Goal: Task Accomplishment & Management: Use online tool/utility

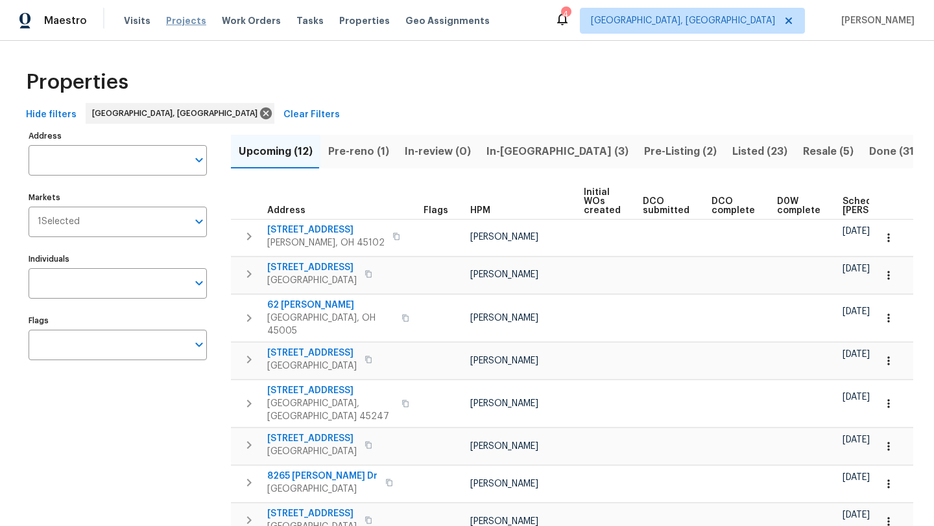
click at [177, 14] on span "Projects" at bounding box center [186, 20] width 40 height 13
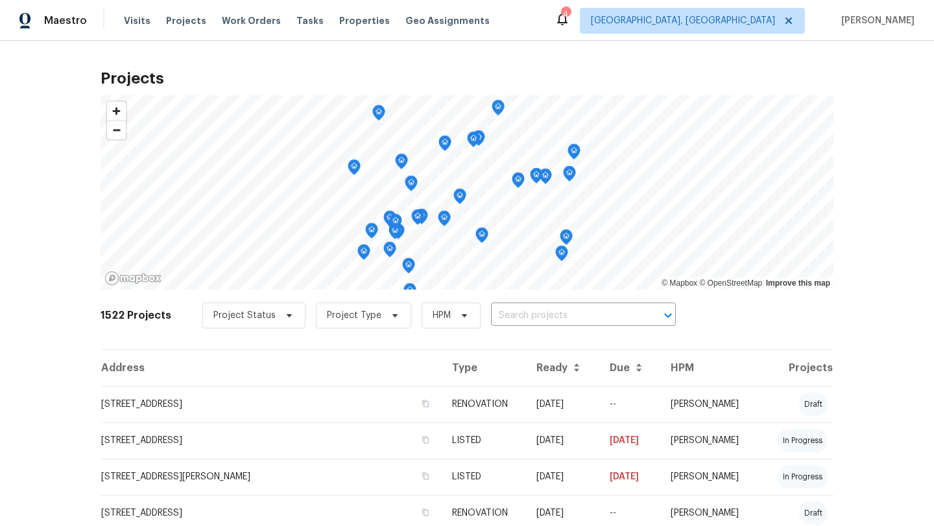
click at [570, 21] on icon at bounding box center [562, 19] width 16 height 16
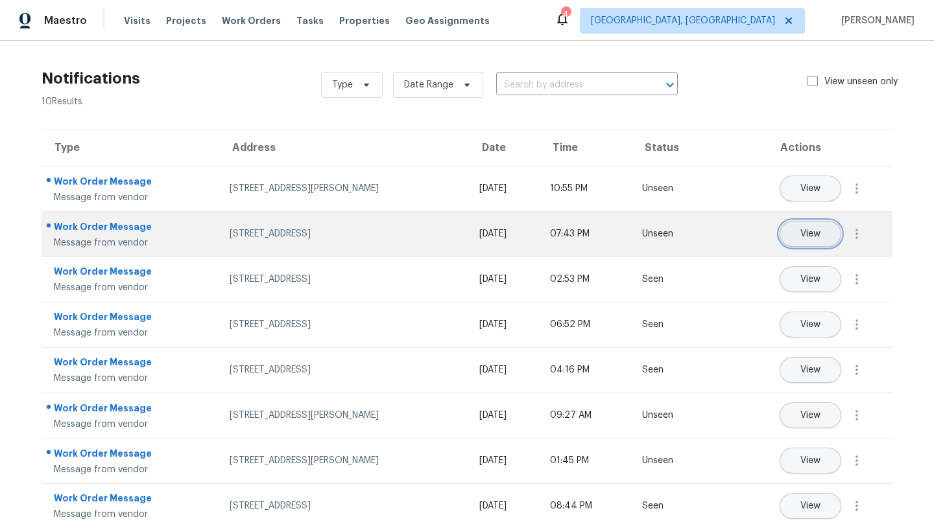
click at [815, 225] on button "View" at bounding box center [810, 234] width 62 height 26
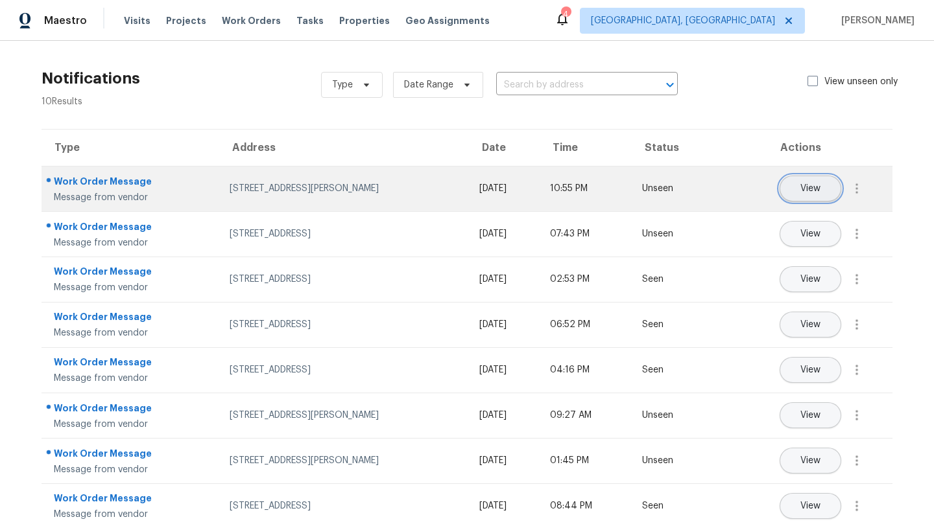
click at [790, 194] on button "View" at bounding box center [810, 189] width 62 height 26
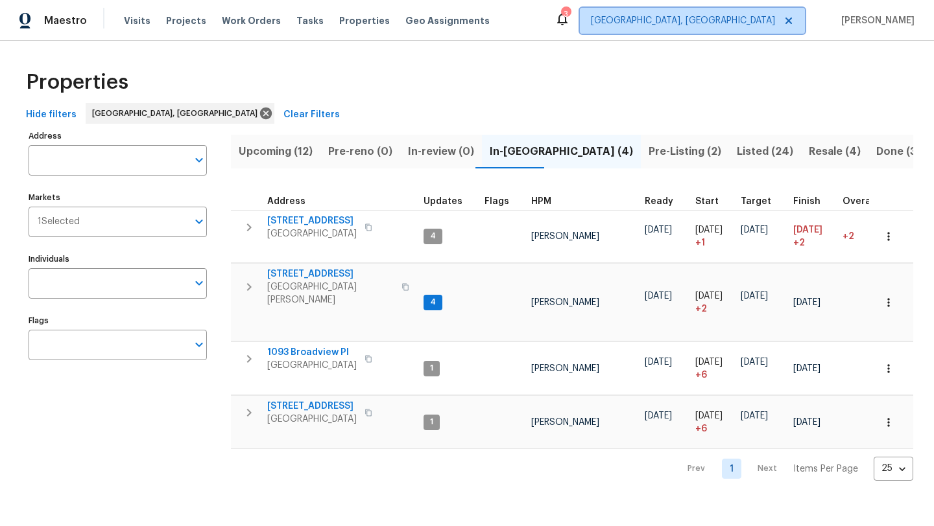
click at [770, 23] on span "[GEOGRAPHIC_DATA], [GEOGRAPHIC_DATA]" at bounding box center [683, 20] width 184 height 13
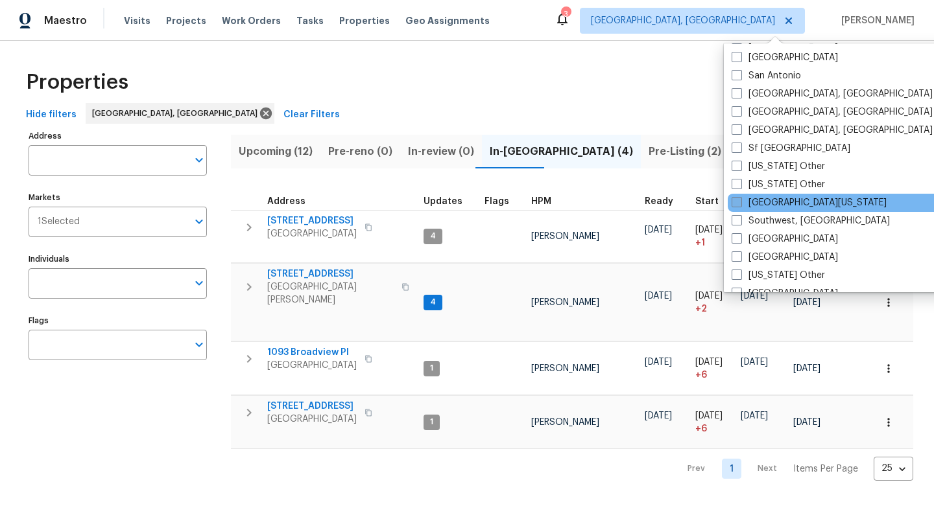
scroll to position [1718, 0]
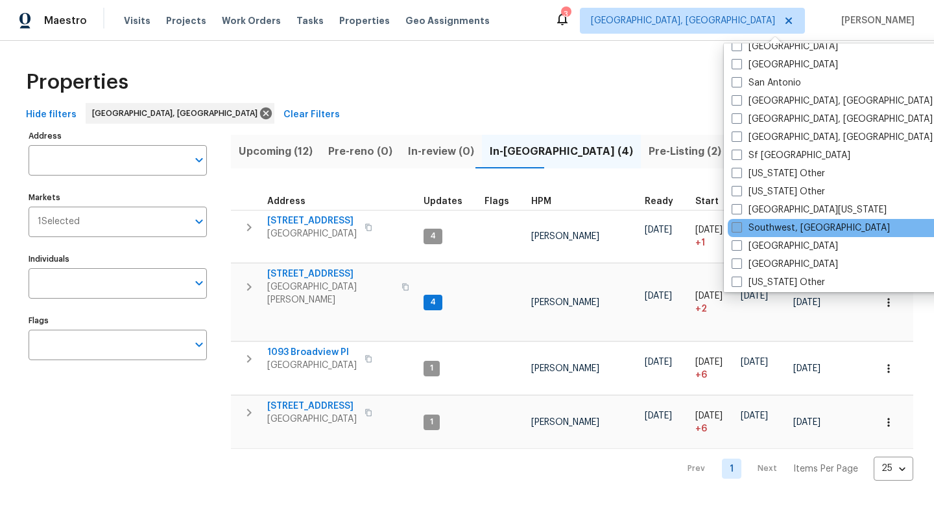
click at [770, 232] on label "Southwest, [GEOGRAPHIC_DATA]" at bounding box center [810, 228] width 158 height 13
click at [740, 230] on input "Southwest, [GEOGRAPHIC_DATA]" at bounding box center [735, 226] width 8 height 8
checkbox input "true"
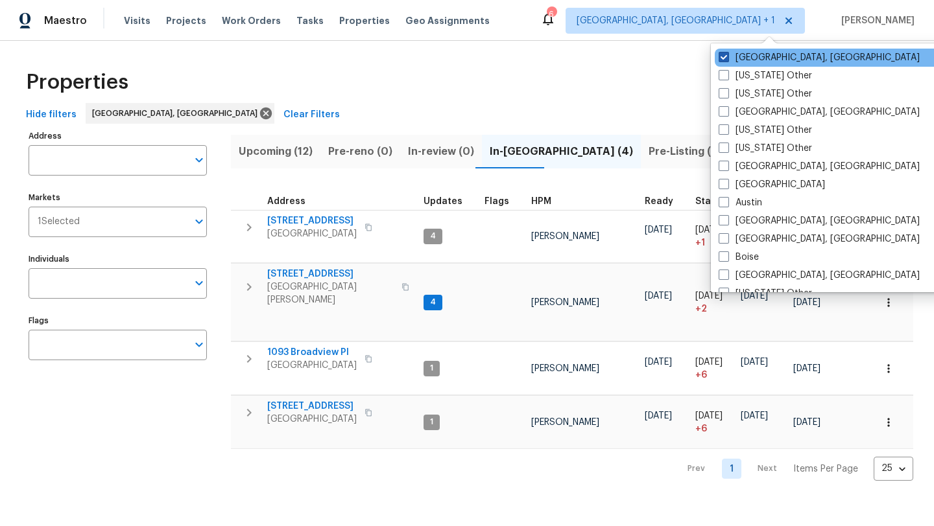
click at [751, 54] on label "[GEOGRAPHIC_DATA], [GEOGRAPHIC_DATA]" at bounding box center [818, 57] width 201 height 13
click at [727, 54] on input "[GEOGRAPHIC_DATA], [GEOGRAPHIC_DATA]" at bounding box center [722, 55] width 8 height 8
checkbox input "false"
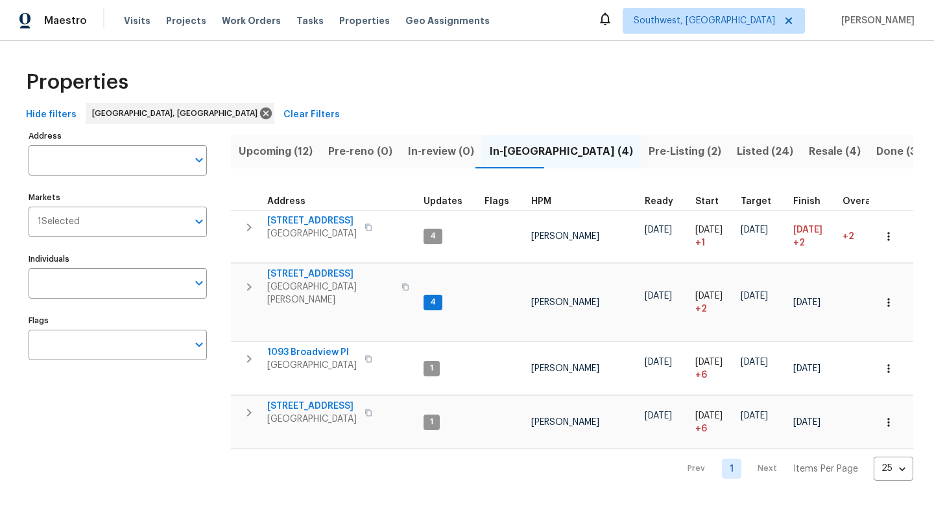
click at [669, 56] on div "Properties Hide filters Cincinnati, OH Clear Filters Address Address Markets 1 …" at bounding box center [467, 271] width 934 height 461
click at [415, 27] on span "Geo Assignments" at bounding box center [447, 20] width 84 height 13
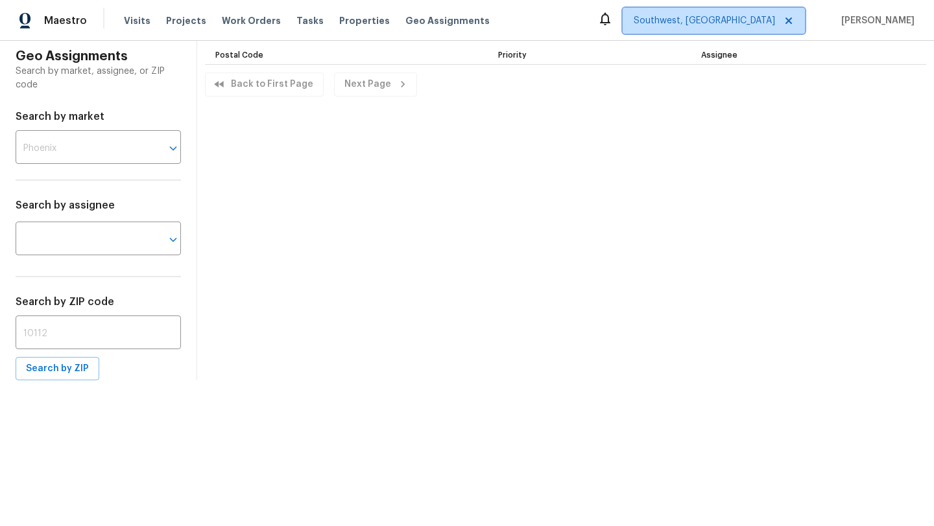
click at [752, 25] on span "Southwest, [GEOGRAPHIC_DATA]" at bounding box center [703, 20] width 141 height 13
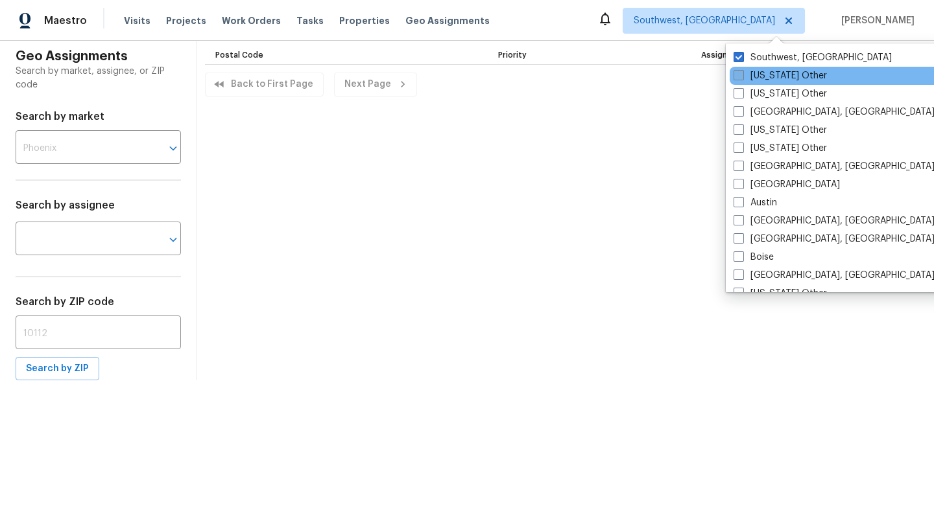
click at [757, 79] on label "[US_STATE] Other" at bounding box center [779, 75] width 93 height 13
click at [742, 78] on input "[US_STATE] Other" at bounding box center [737, 73] width 8 height 8
checkbox input "true"
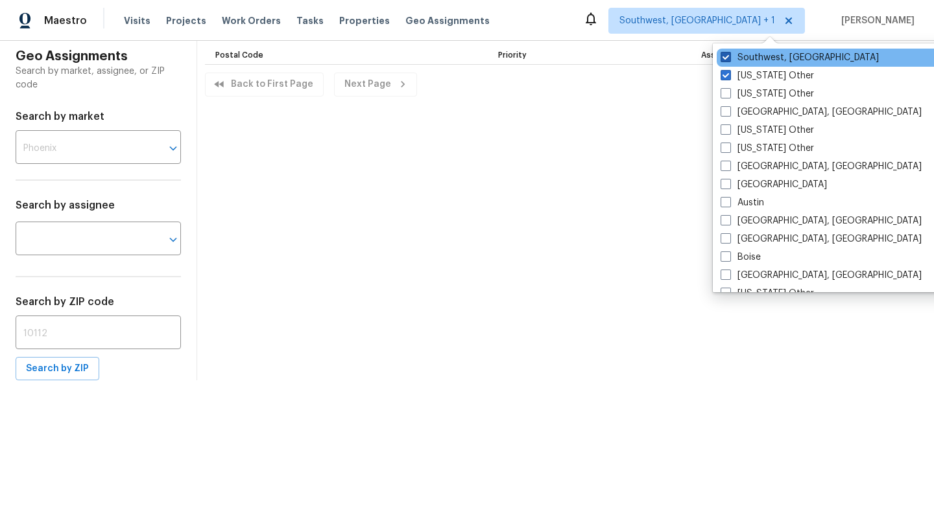
click at [755, 55] on label "Southwest, [GEOGRAPHIC_DATA]" at bounding box center [799, 57] width 158 height 13
click at [729, 55] on input "Southwest, [GEOGRAPHIC_DATA]" at bounding box center [724, 55] width 8 height 8
checkbox input "false"
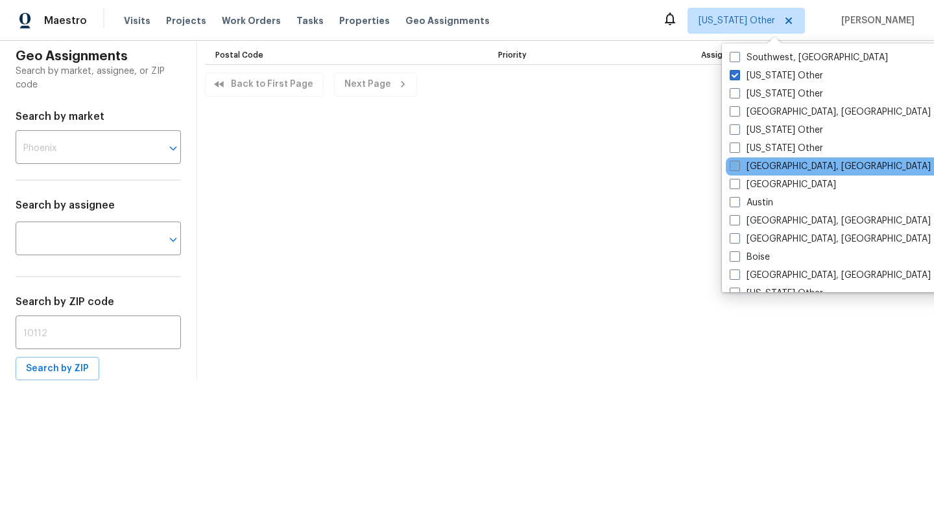
click at [767, 164] on label "[GEOGRAPHIC_DATA], [GEOGRAPHIC_DATA]" at bounding box center [829, 166] width 201 height 13
click at [738, 164] on input "[GEOGRAPHIC_DATA], [GEOGRAPHIC_DATA]" at bounding box center [733, 164] width 8 height 8
checkbox input "true"
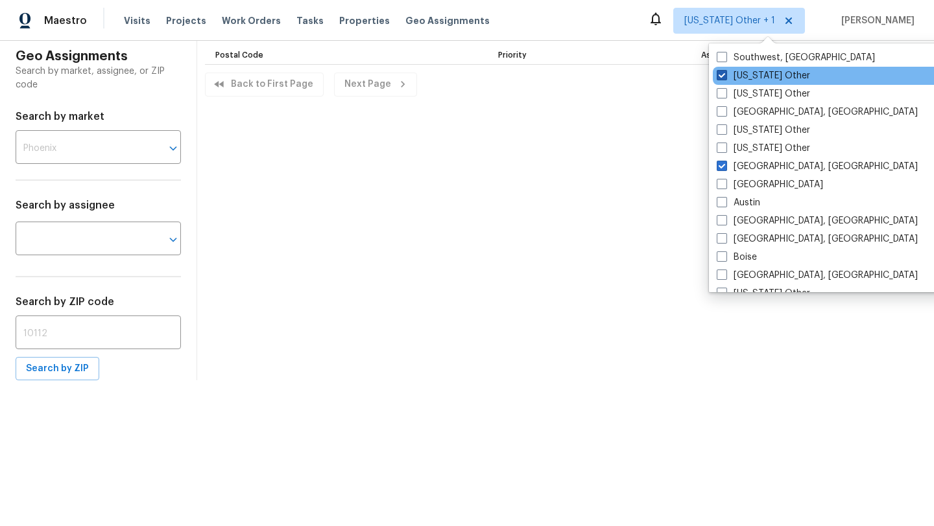
click at [761, 80] on label "[US_STATE] Other" at bounding box center [762, 75] width 93 height 13
click at [725, 78] on input "[US_STATE] Other" at bounding box center [720, 73] width 8 height 8
checkbox input "false"
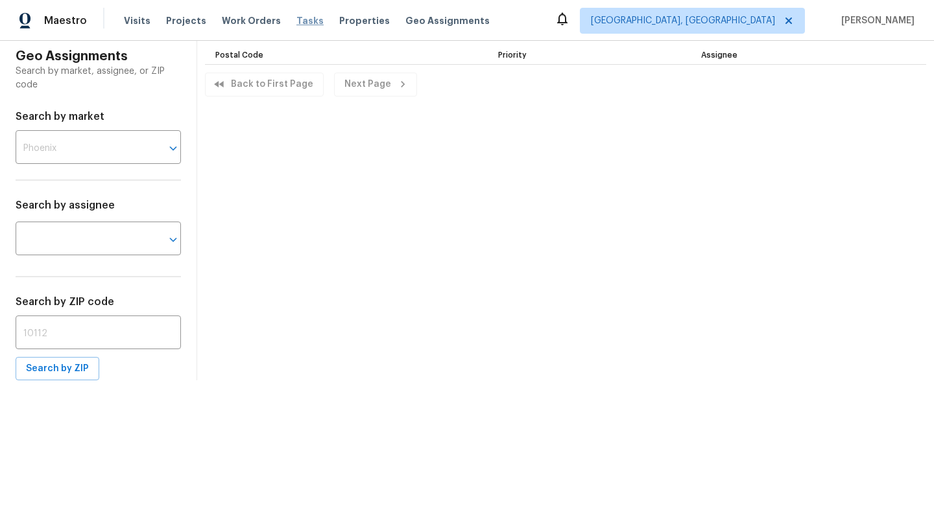
click at [296, 21] on span "Tasks" at bounding box center [309, 20] width 27 height 9
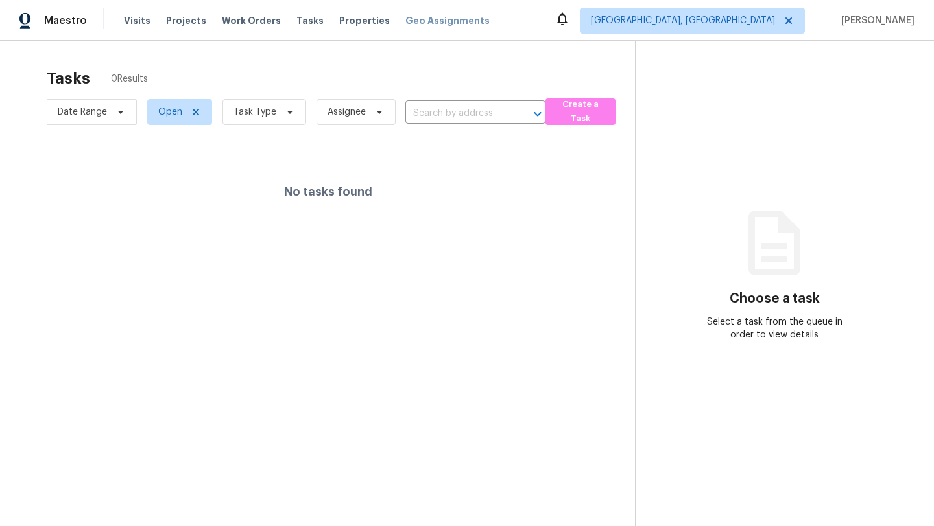
click at [405, 21] on span "Geo Assignments" at bounding box center [447, 20] width 84 height 13
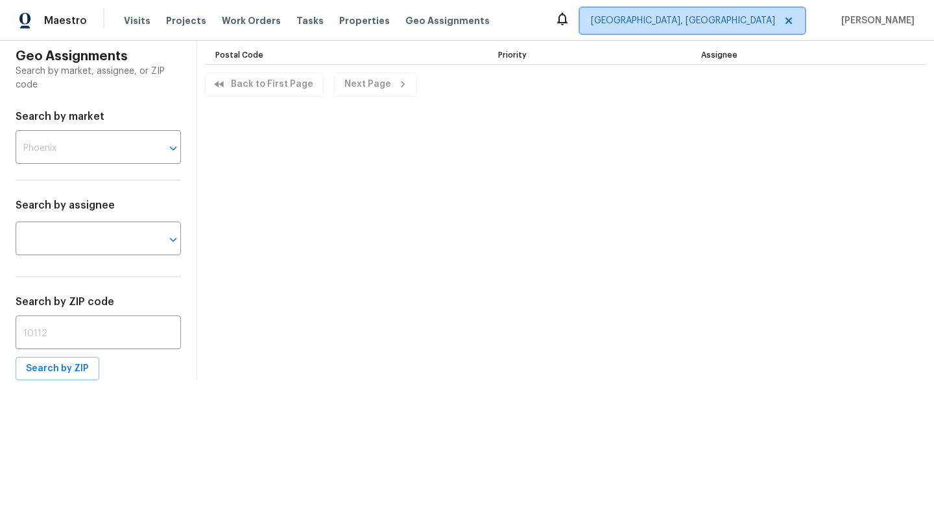
click at [756, 30] on span "Asheville, NC" at bounding box center [692, 21] width 225 height 26
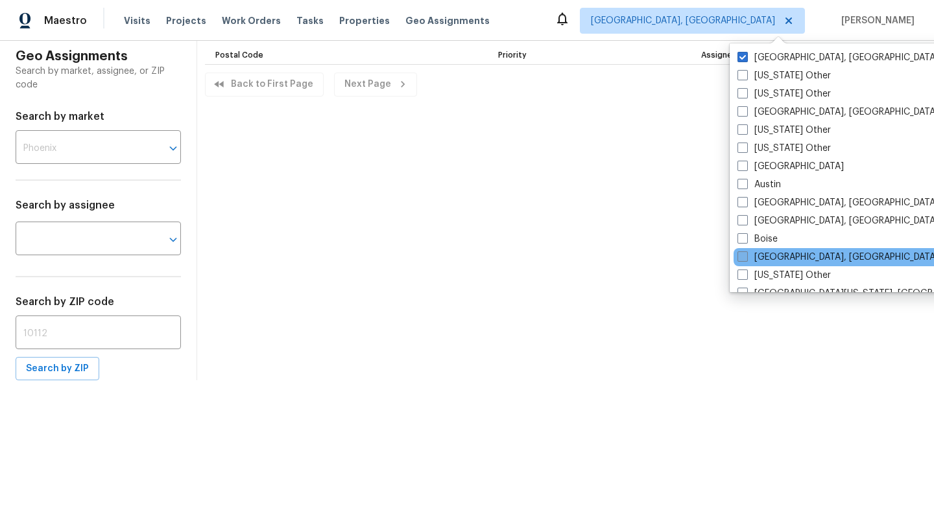
click at [779, 258] on label "Boston, MA" at bounding box center [837, 257] width 201 height 13
click at [746, 258] on input "Boston, MA" at bounding box center [741, 255] width 8 height 8
checkbox input "true"
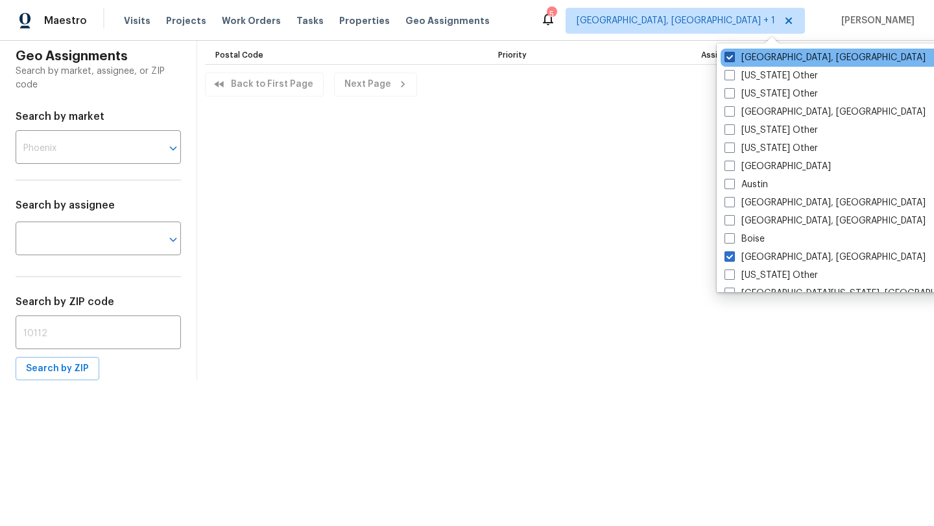
click at [753, 58] on label "Asheville, NC" at bounding box center [824, 57] width 201 height 13
click at [733, 58] on input "Asheville, NC" at bounding box center [728, 55] width 8 height 8
checkbox input "false"
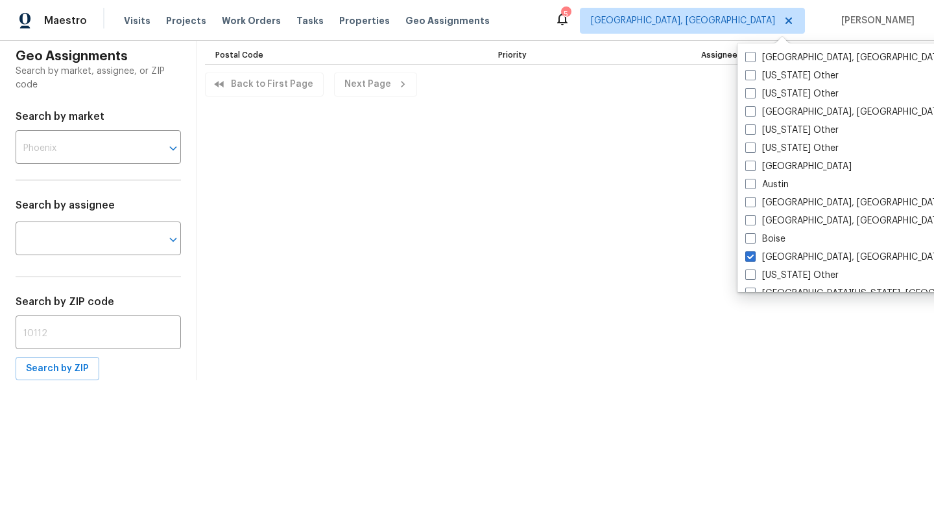
click at [584, 12] on div "Maestro Visits Projects Work Orders Tasks Properties Geo Assignments 5 Boston, …" at bounding box center [467, 20] width 934 height 41
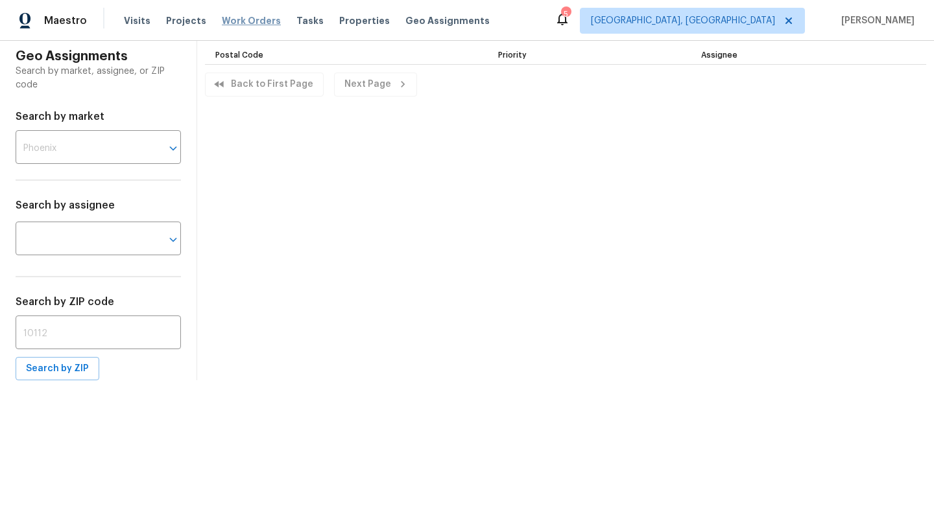
click at [257, 21] on span "Work Orders" at bounding box center [251, 20] width 59 height 13
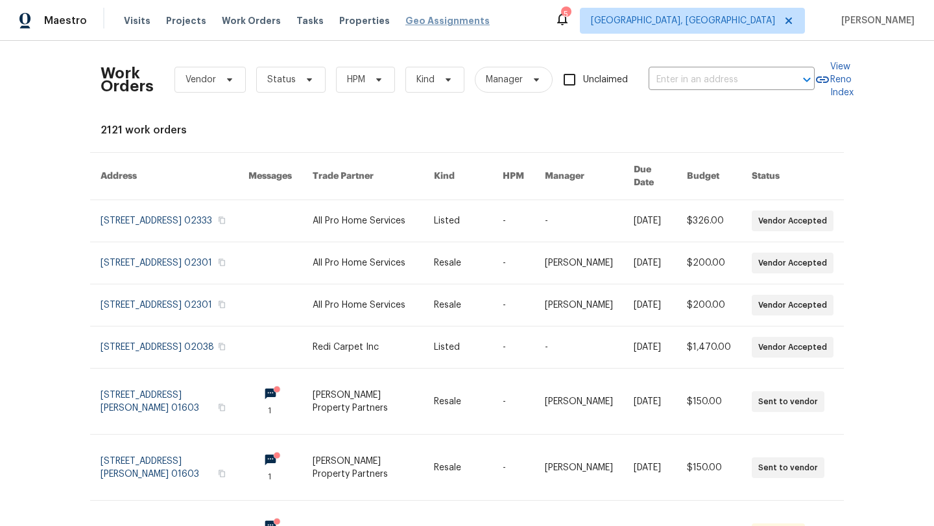
click at [421, 22] on span "Geo Assignments" at bounding box center [447, 20] width 84 height 13
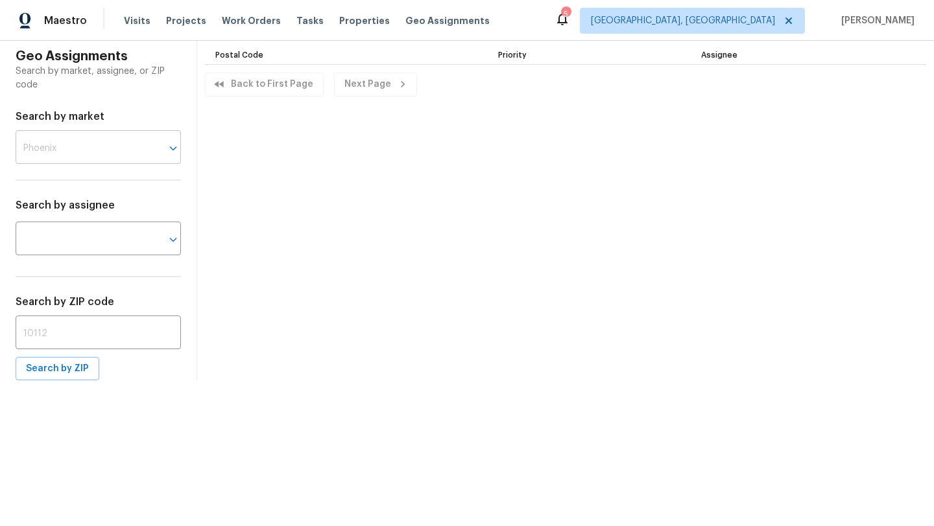
click at [150, 143] on div at bounding box center [164, 148] width 34 height 18
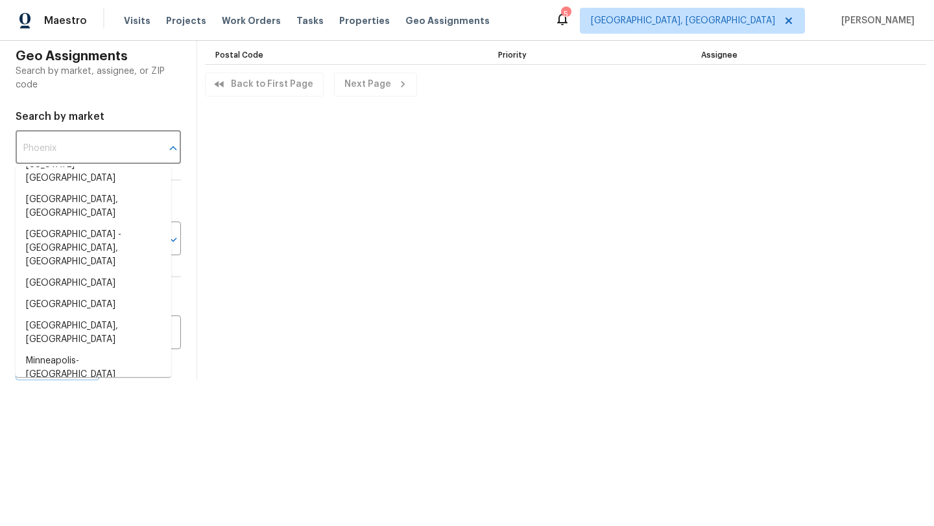
scroll to position [738, 0]
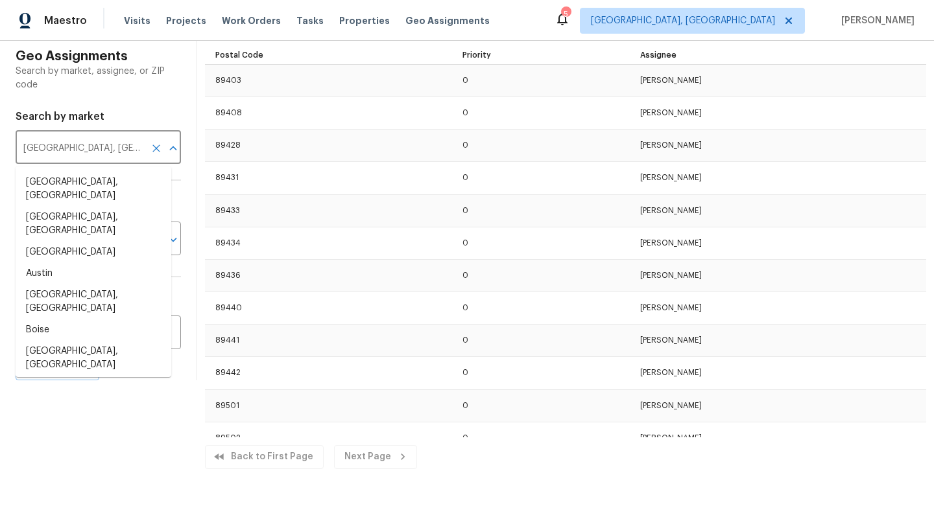
scroll to position [672, 0]
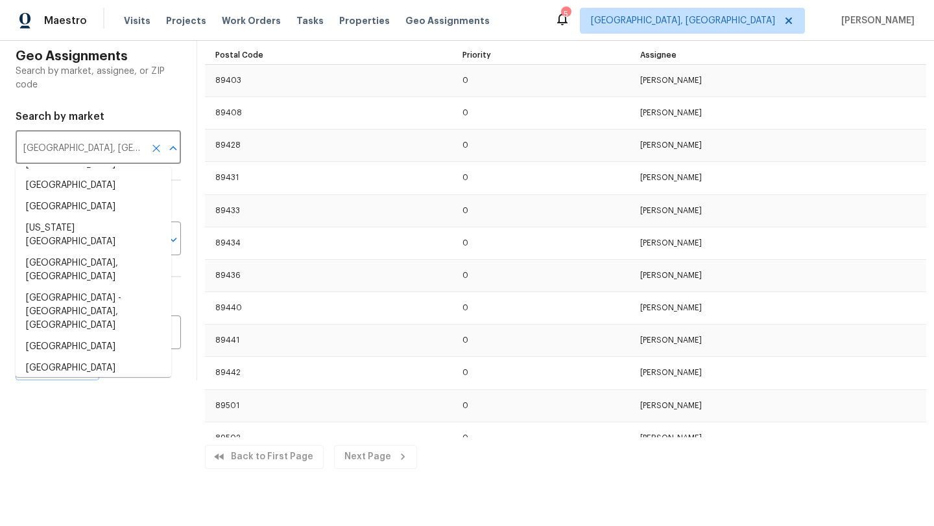
type input "Phoenix"
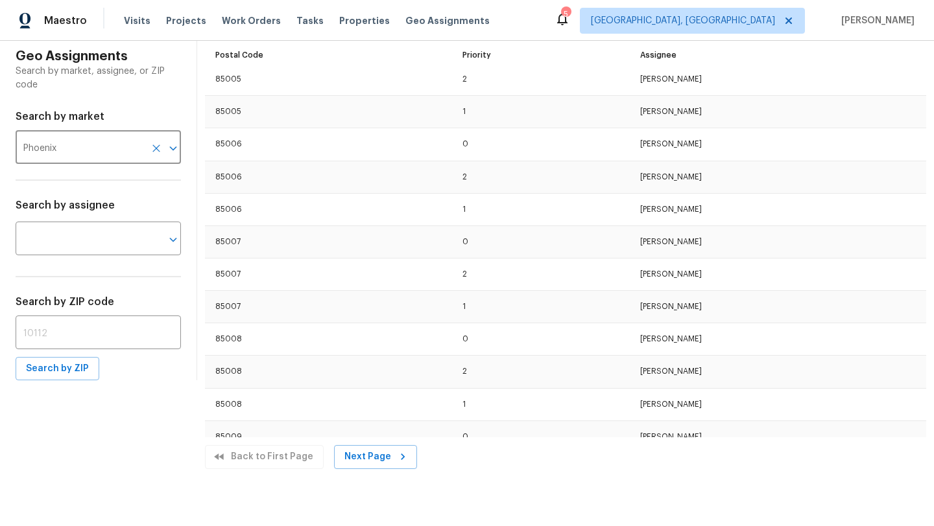
scroll to position [425, 0]
click at [110, 144] on input "Phoenix" at bounding box center [80, 149] width 129 height 30
click at [152, 147] on icon "Clear" at bounding box center [156, 149] width 8 height 8
click at [165, 151] on icon "Open" at bounding box center [173, 149] width 16 height 16
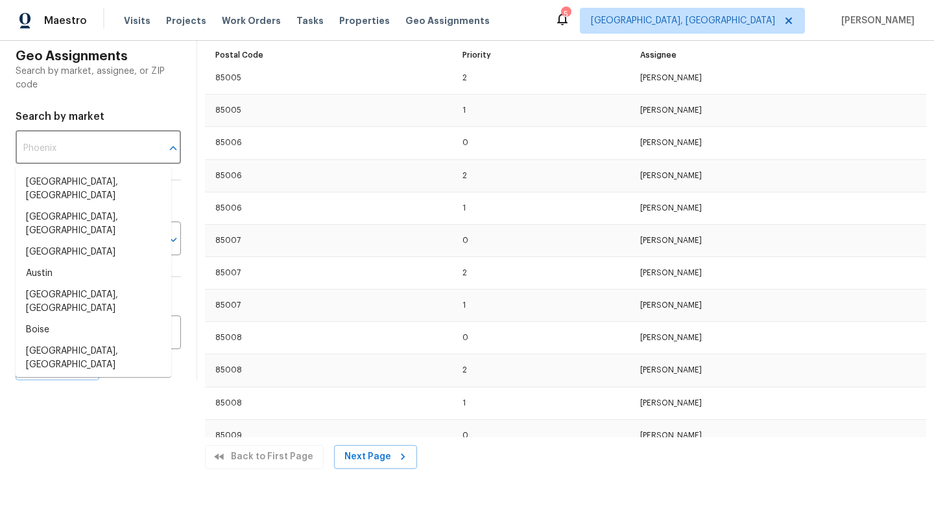
scroll to position [586, 0]
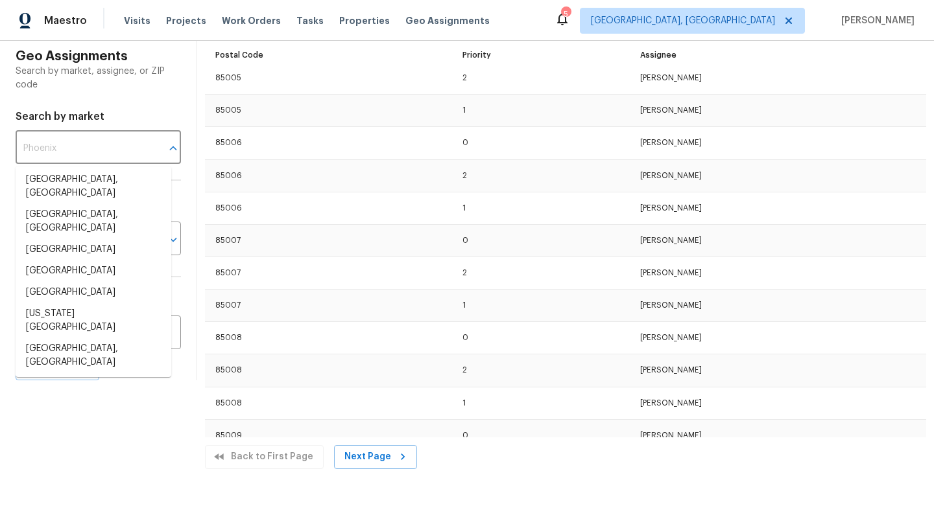
click at [69, 465] on li "Miami, FL" at bounding box center [94, 482] width 156 height 35
type input "Miami, FL"
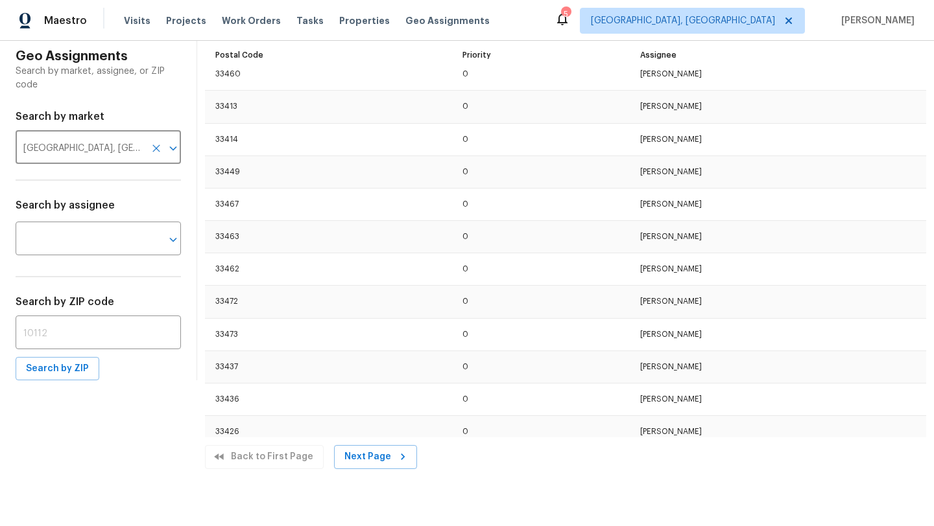
scroll to position [0, 0]
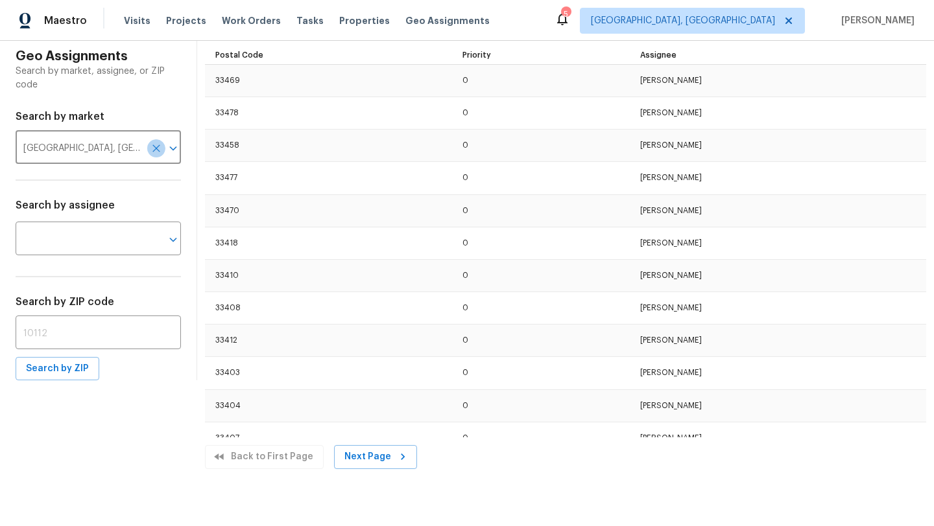
click at [150, 150] on icon "Clear" at bounding box center [156, 148] width 13 height 13
click at [165, 150] on icon "Open" at bounding box center [173, 149] width 16 height 16
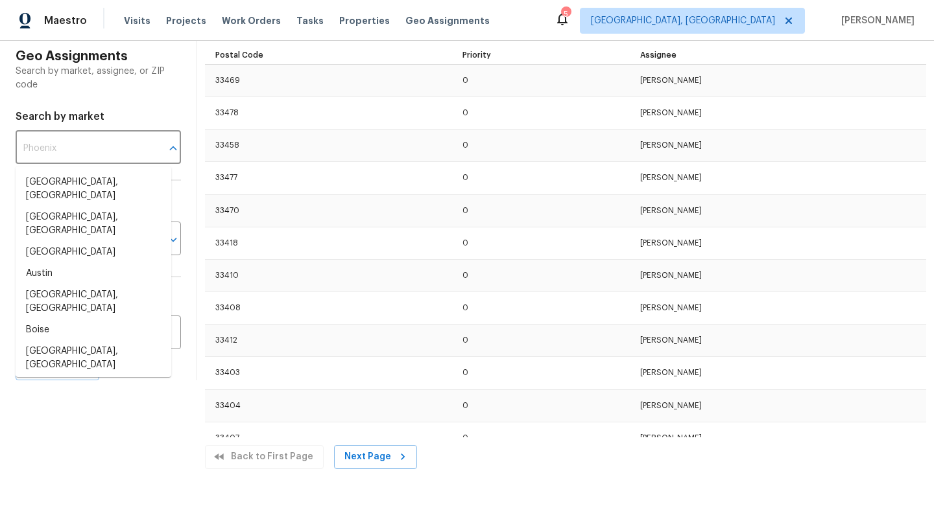
scroll to position [436, 0]
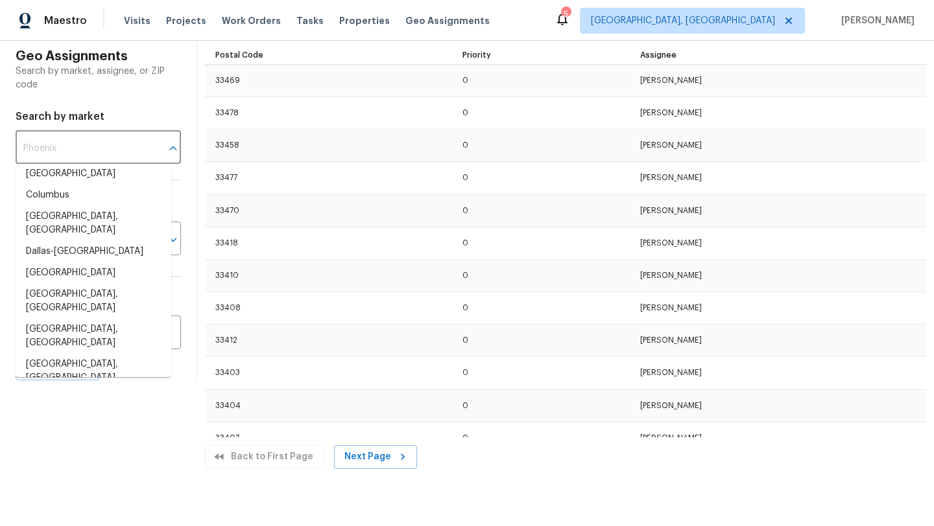
click at [77, 410] on li "Indianapolis" at bounding box center [94, 420] width 156 height 21
type input "Indianapolis"
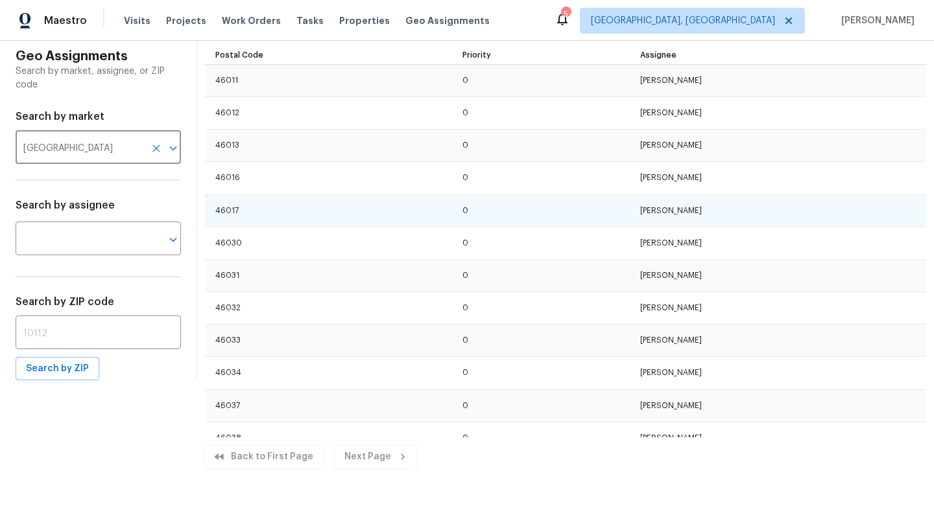
scroll to position [5, 0]
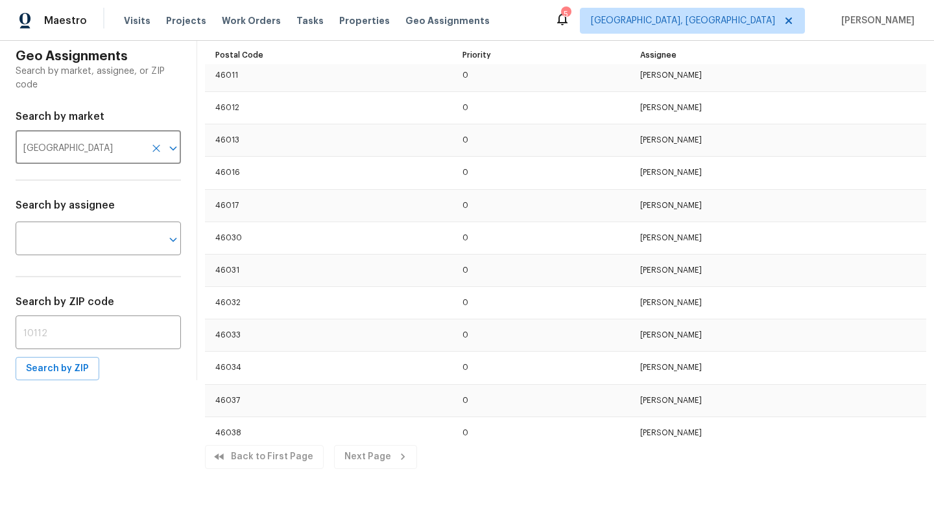
click at [150, 143] on icon "Clear" at bounding box center [156, 148] width 13 height 13
click at [67, 329] on input "text" at bounding box center [98, 334] width 165 height 30
type input "77073"
click at [66, 374] on span "Search by ZIP" at bounding box center [57, 369] width 63 height 16
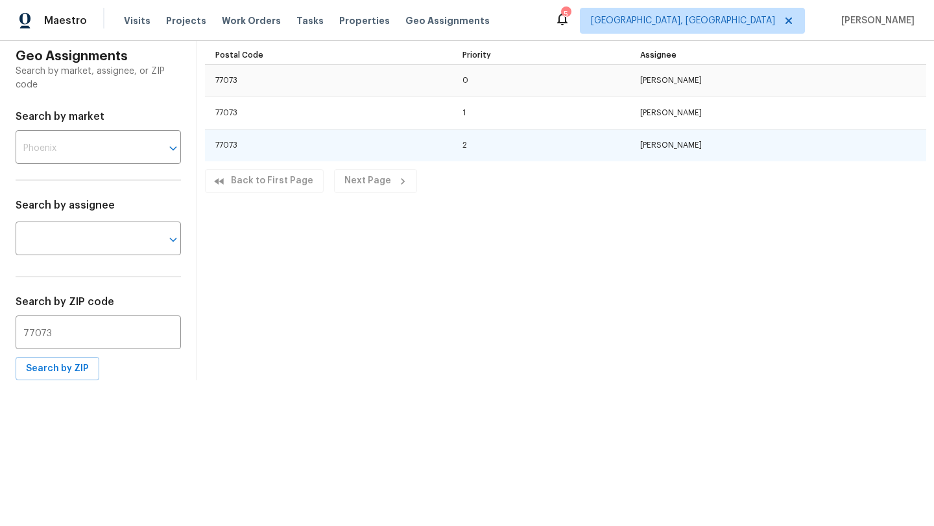
click at [223, 141] on td "77073" at bounding box center [329, 146] width 248 height 32
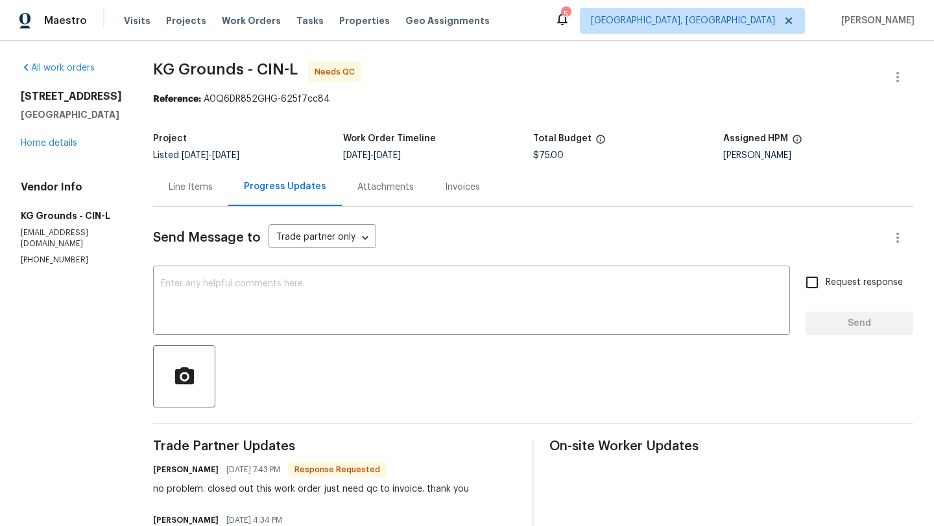
click at [199, 192] on div "Line Items" at bounding box center [191, 187] width 44 height 13
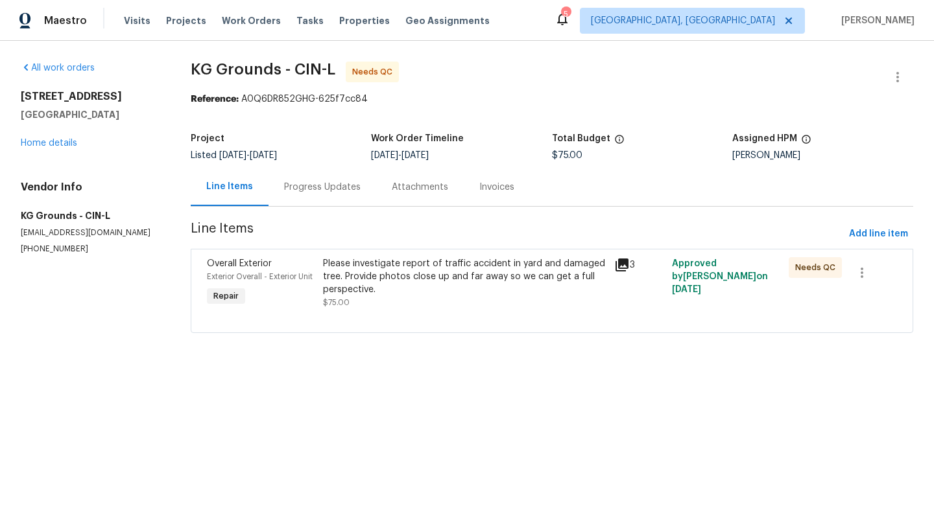
click at [63, 137] on div "8494 Wexford Ave Cincinnati, OH 45236 Home details" at bounding box center [90, 120] width 139 height 60
click at [63, 144] on link "Home details" at bounding box center [49, 143] width 56 height 9
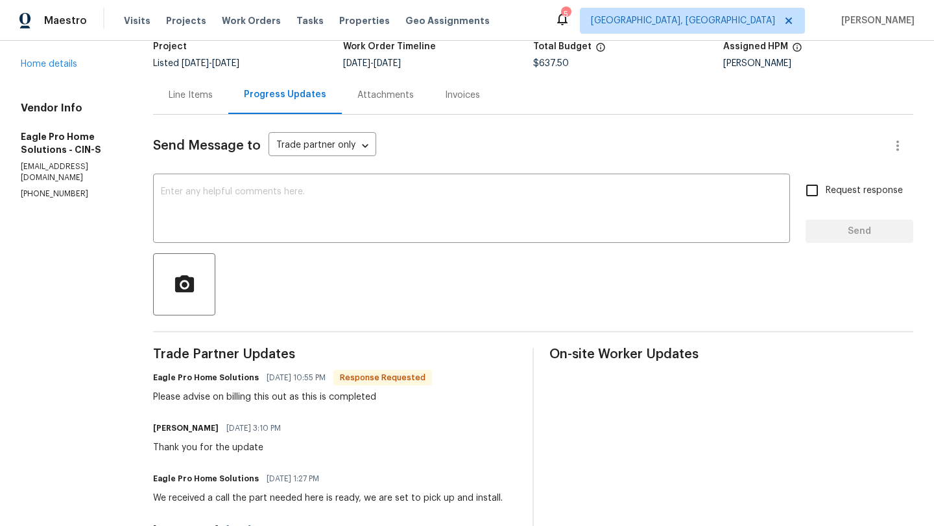
scroll to position [95, 0]
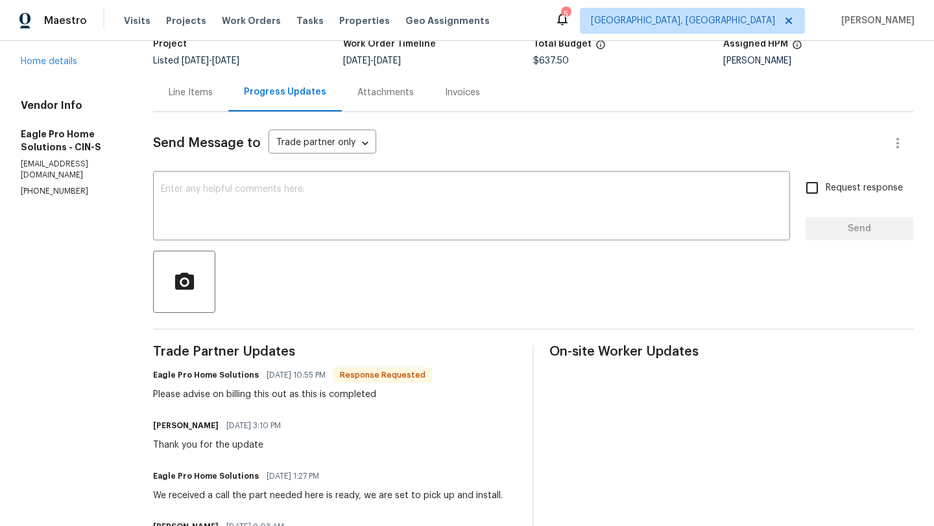
click at [209, 87] on div "Line Items" at bounding box center [191, 92] width 44 height 13
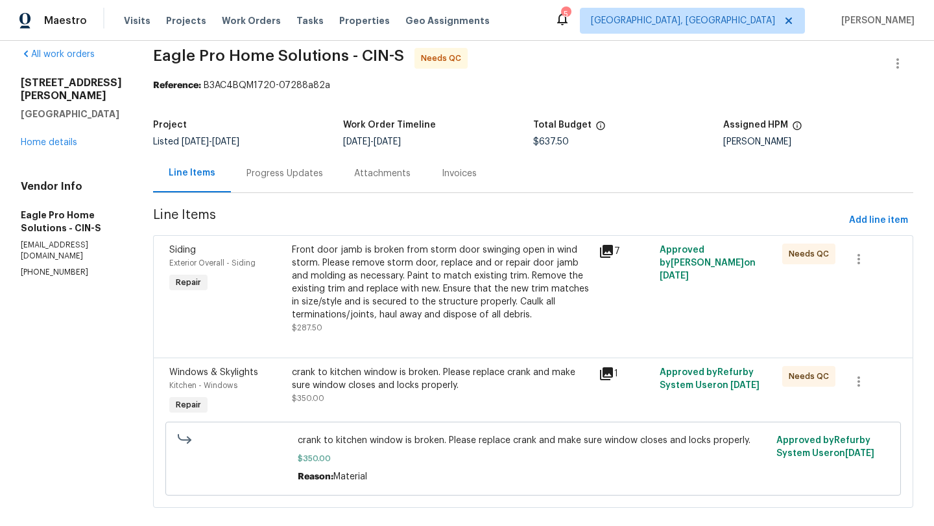
scroll to position [20, 0]
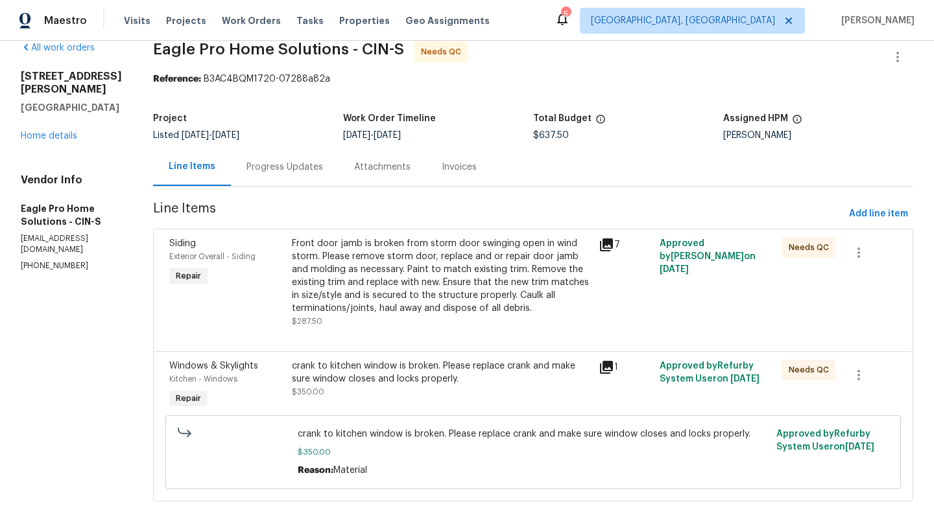
click at [450, 295] on div "Front door jamb is broken from storm door swinging open in wind storm. Please r…" at bounding box center [441, 276] width 299 height 78
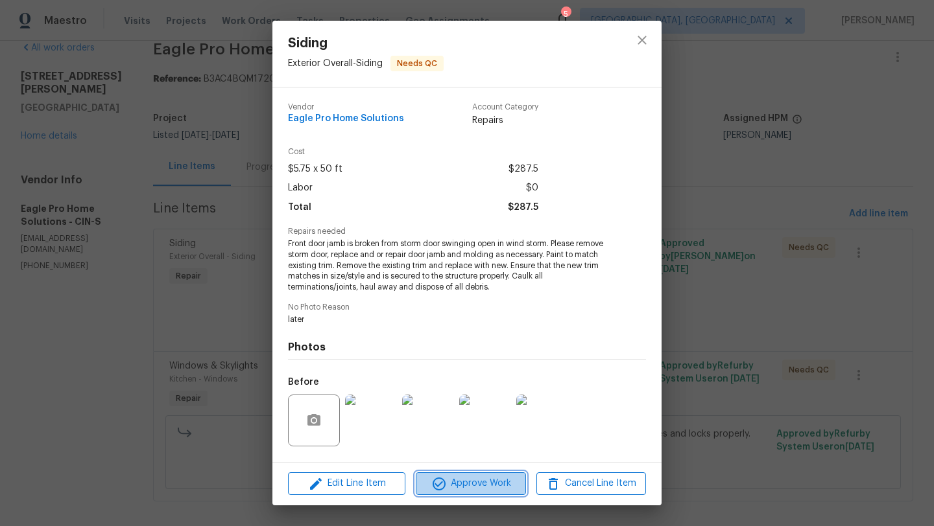
click at [456, 492] on button "Approve Work" at bounding box center [471, 484] width 110 height 23
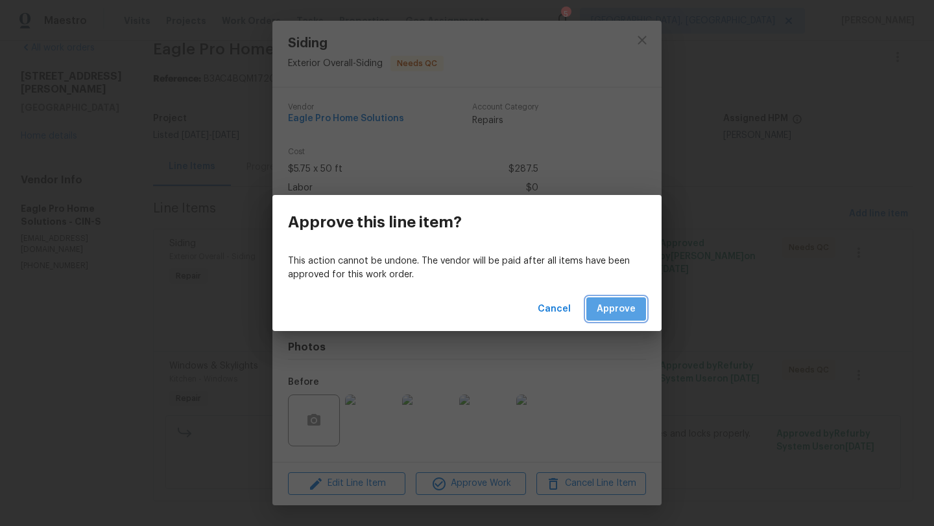
click at [617, 316] on span "Approve" at bounding box center [616, 309] width 39 height 16
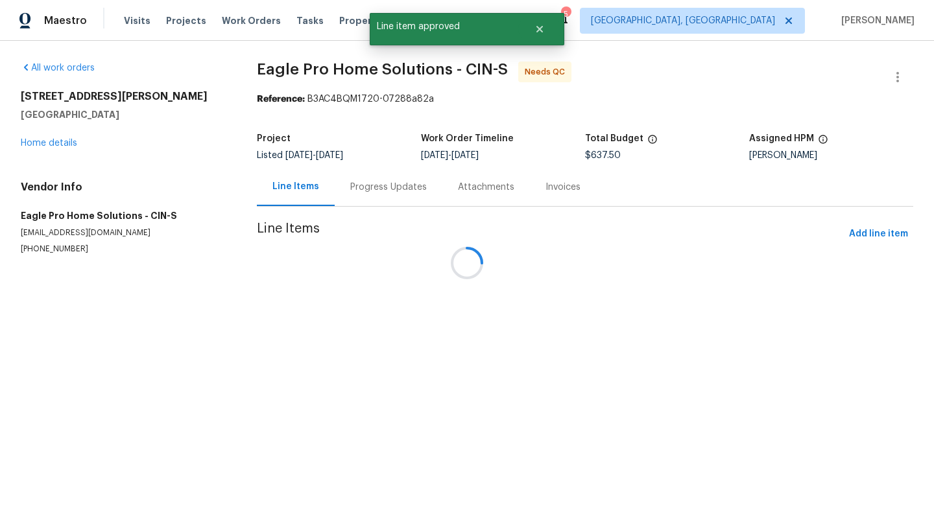
scroll to position [0, 0]
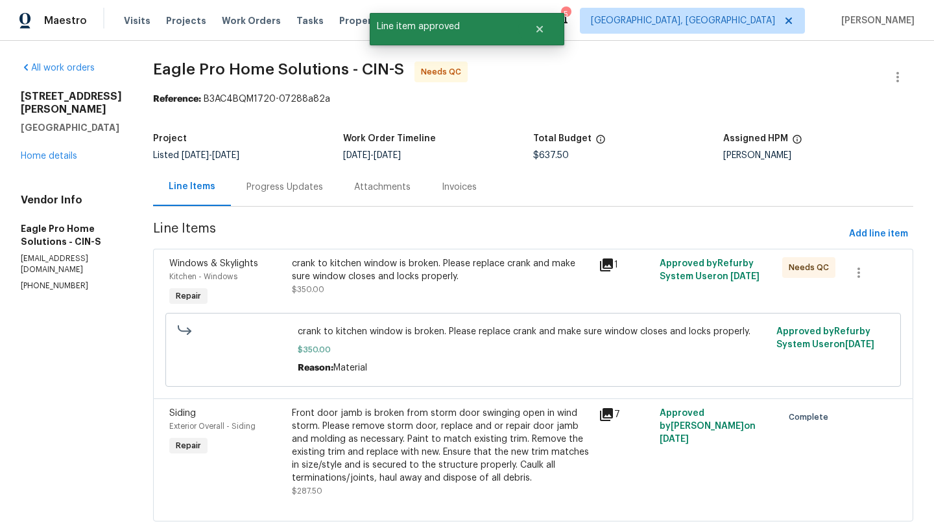
click at [429, 295] on div "crank to kitchen window is broken. Please replace crank and make sure window cl…" at bounding box center [441, 276] width 299 height 39
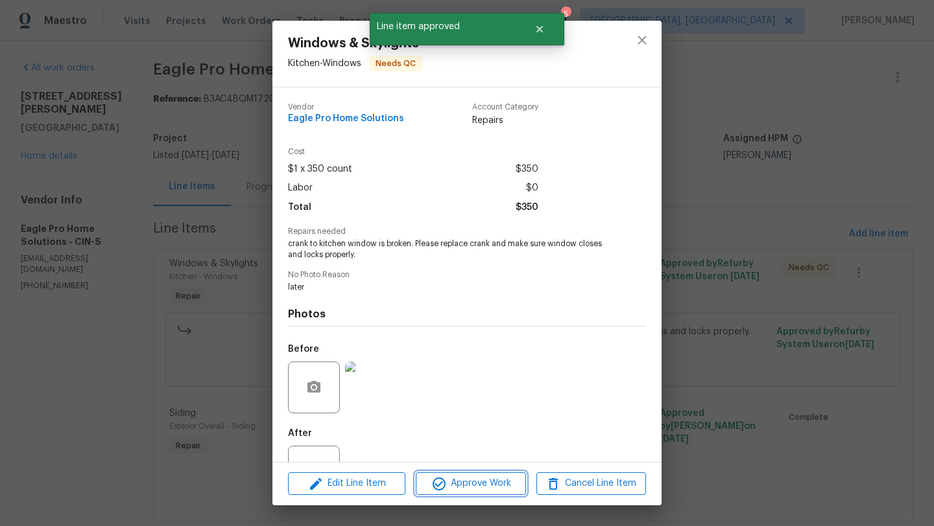
click at [440, 486] on icon "button" at bounding box center [439, 485] width 16 height 16
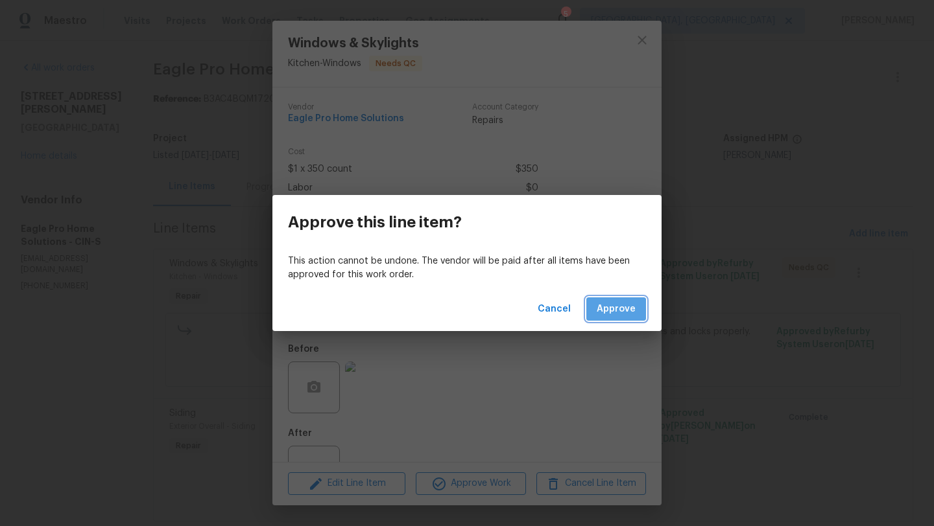
click at [608, 311] on span "Approve" at bounding box center [616, 309] width 39 height 16
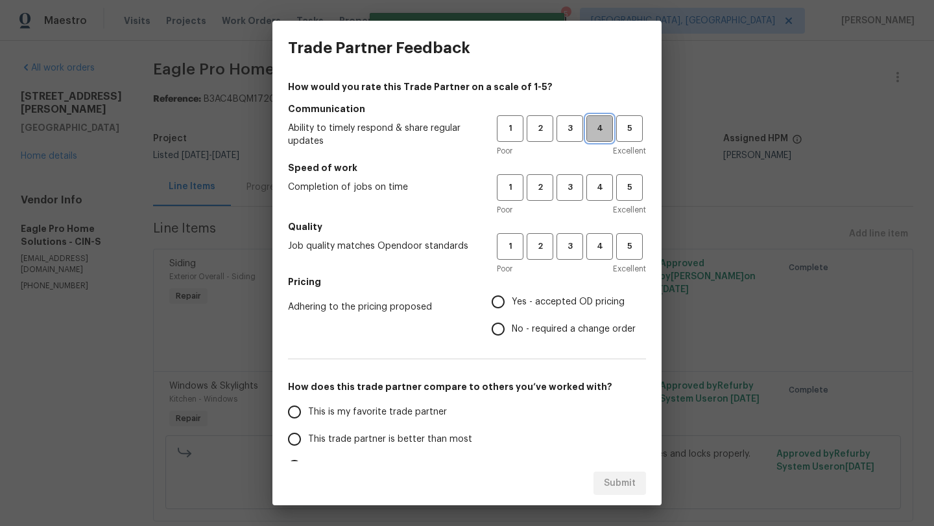
click at [599, 127] on span "4" at bounding box center [599, 128] width 24 height 15
click at [594, 183] on span "4" at bounding box center [599, 187] width 24 height 15
click at [597, 242] on span "4" at bounding box center [599, 246] width 24 height 15
click at [510, 329] on input "No - required a change order" at bounding box center [497, 329] width 27 height 27
radio input "true"
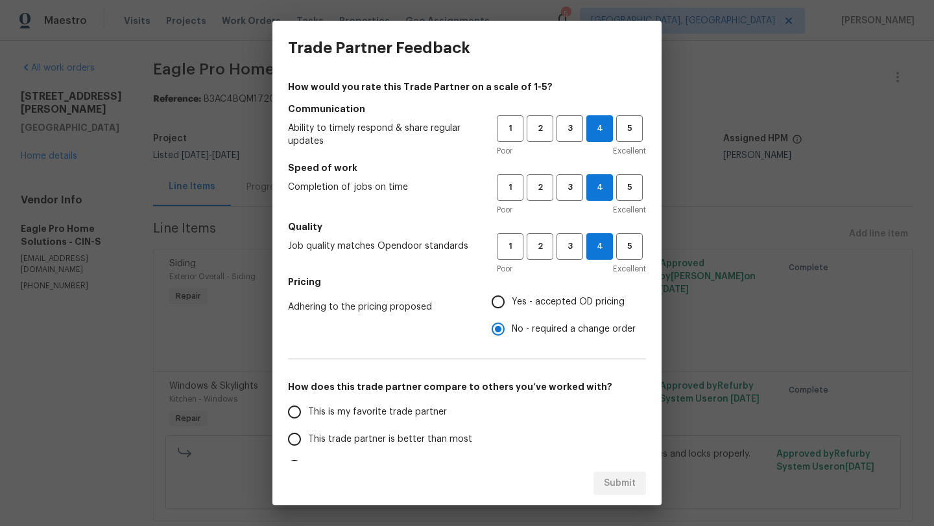
click at [339, 441] on span "This trade partner is better than most" at bounding box center [390, 440] width 164 height 14
click at [308, 441] on input "This trade partner is better than most" at bounding box center [294, 439] width 27 height 27
click at [613, 484] on span "Submit" at bounding box center [620, 484] width 32 height 16
radio input "true"
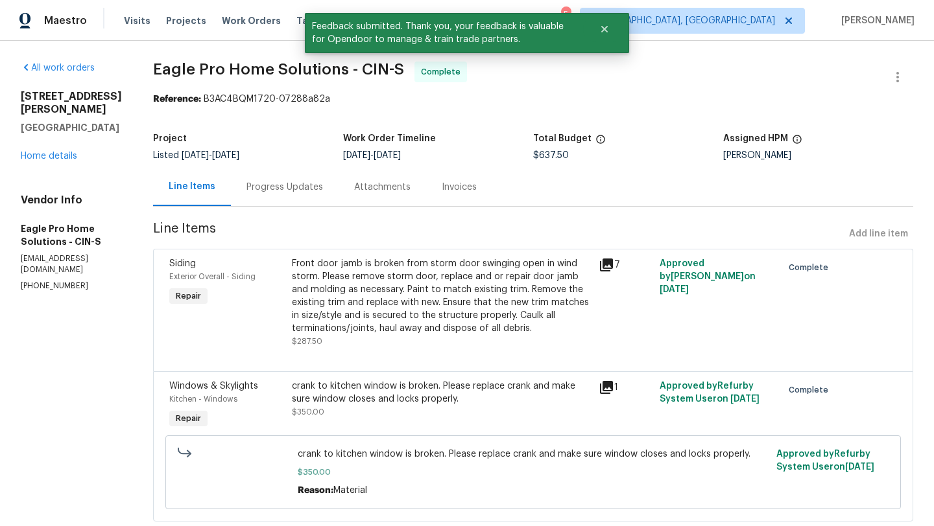
click at [323, 189] on div "Progress Updates" at bounding box center [284, 187] width 77 height 13
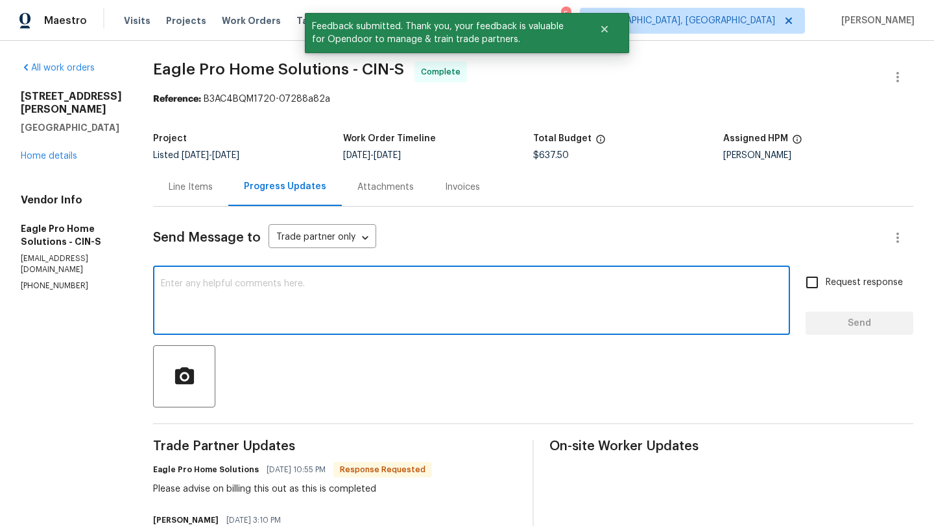
click at [344, 300] on textarea at bounding box center [471, 301] width 621 height 45
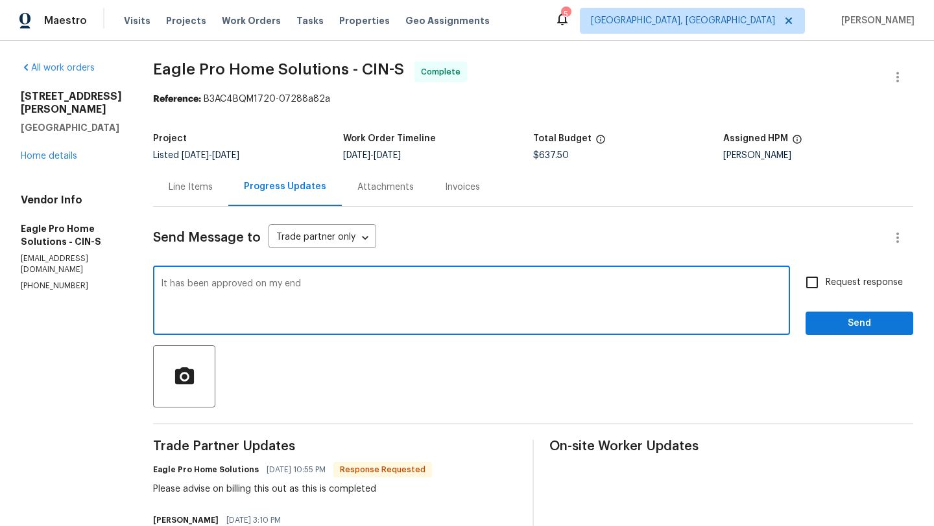
type textarea "It has been approved on my end"
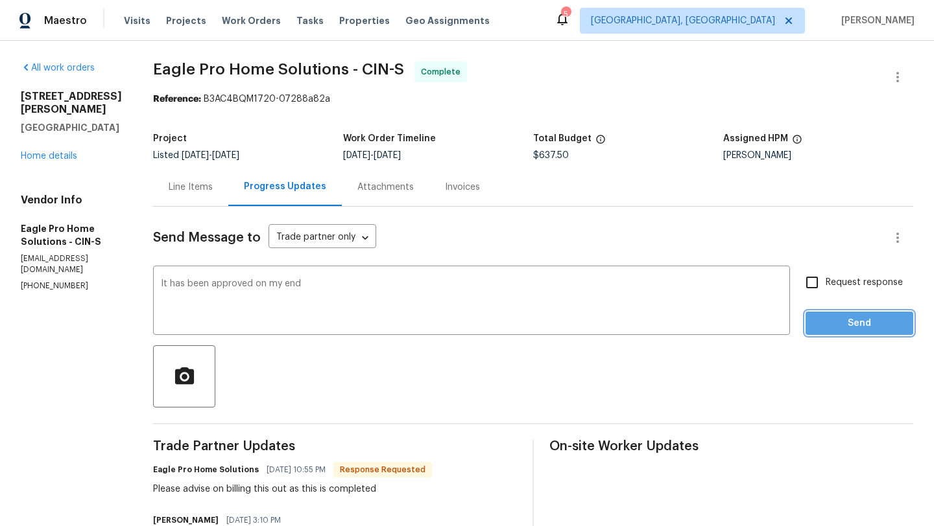
click at [855, 316] on span "Send" at bounding box center [859, 324] width 87 height 16
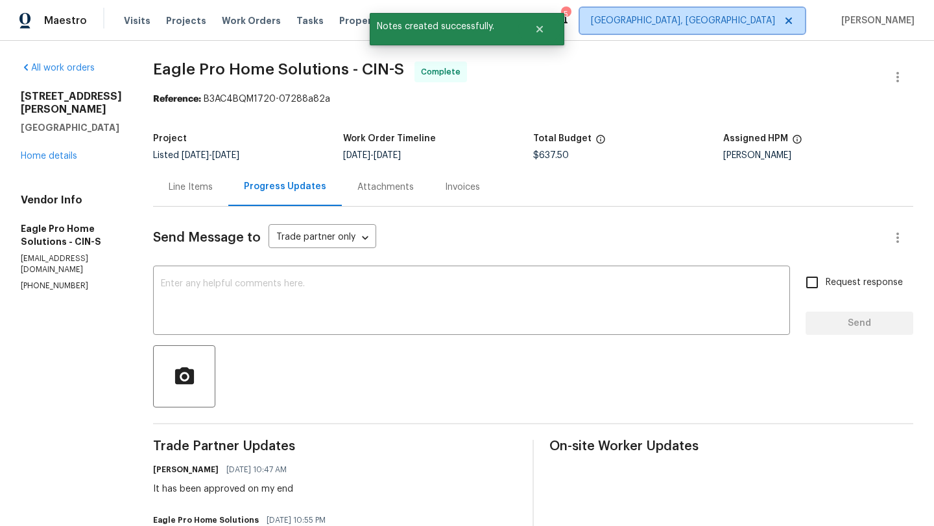
click at [761, 18] on span "Boston, MA" at bounding box center [683, 20] width 184 height 13
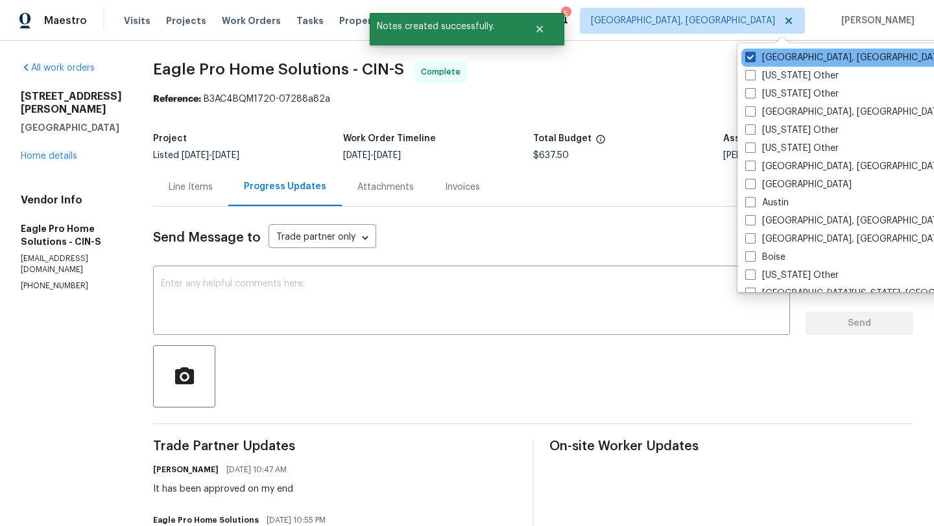
click at [761, 62] on label "Boston, MA" at bounding box center [845, 57] width 201 height 13
click at [753, 60] on input "Boston, MA" at bounding box center [749, 55] width 8 height 8
checkbox input "false"
checkbox input "true"
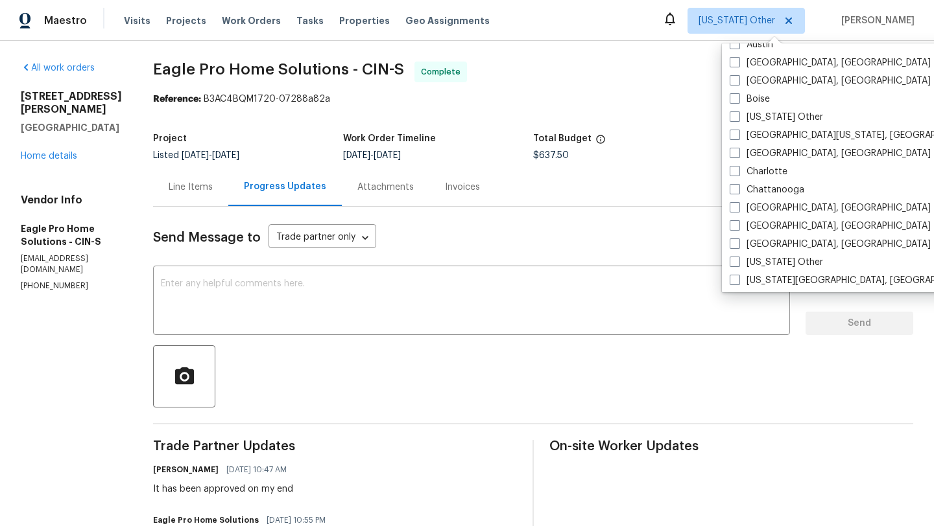
scroll to position [171, 0]
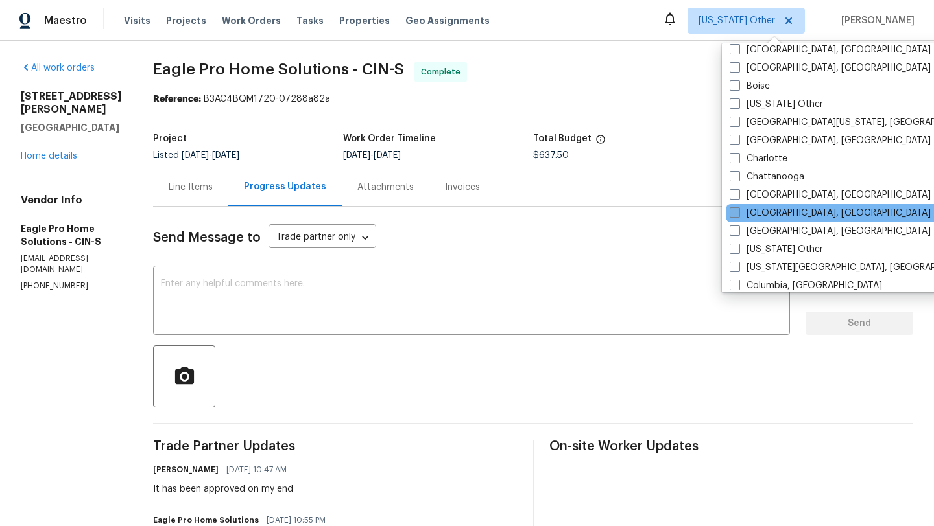
click at [749, 213] on label "[GEOGRAPHIC_DATA], [GEOGRAPHIC_DATA]" at bounding box center [829, 213] width 201 height 13
click at [738, 213] on input "[GEOGRAPHIC_DATA], [GEOGRAPHIC_DATA]" at bounding box center [733, 211] width 8 height 8
checkbox input "true"
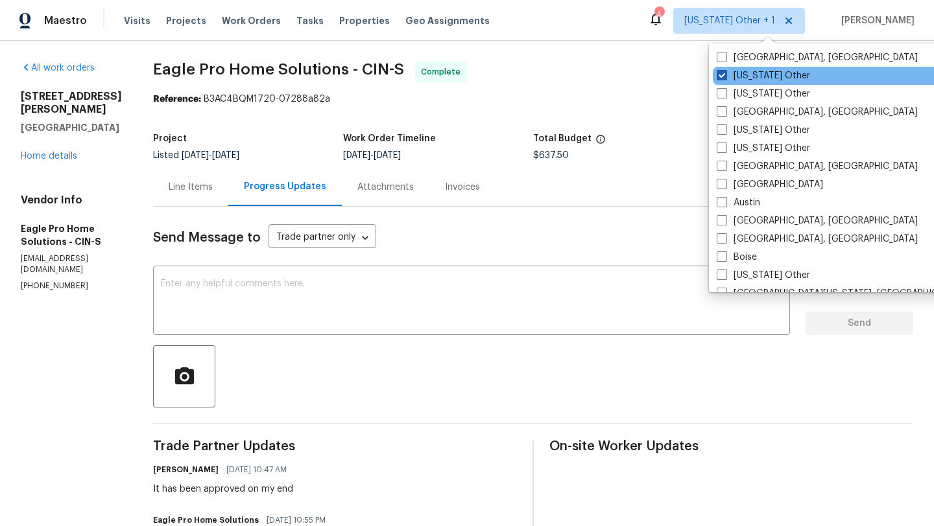
click at [746, 80] on label "Alabama Other" at bounding box center [762, 75] width 93 height 13
click at [725, 78] on input "Alabama Other" at bounding box center [720, 73] width 8 height 8
checkbox input "false"
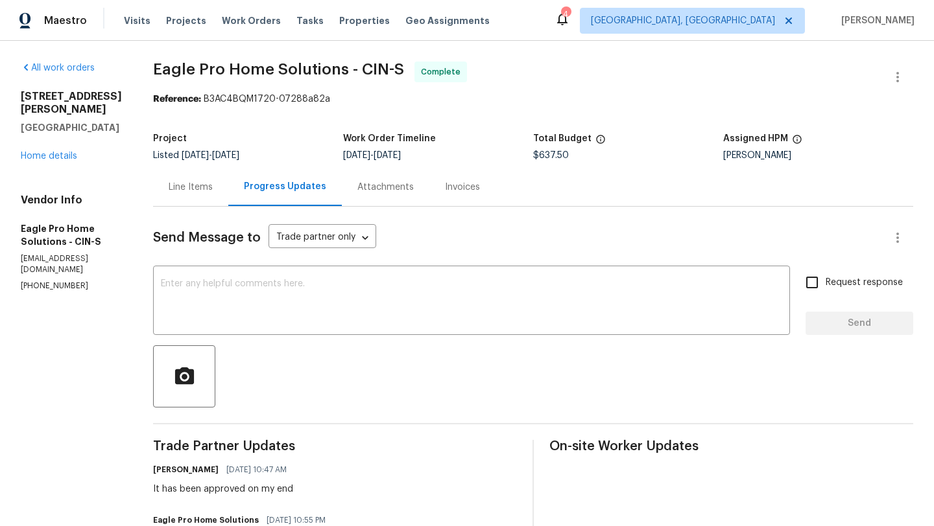
click at [670, 75] on span "Eagle Pro Home Solutions - CIN-S Complete" at bounding box center [517, 77] width 729 height 31
click at [166, 20] on span "Projects" at bounding box center [186, 20] width 40 height 13
